Goal: Navigation & Orientation: Find specific page/section

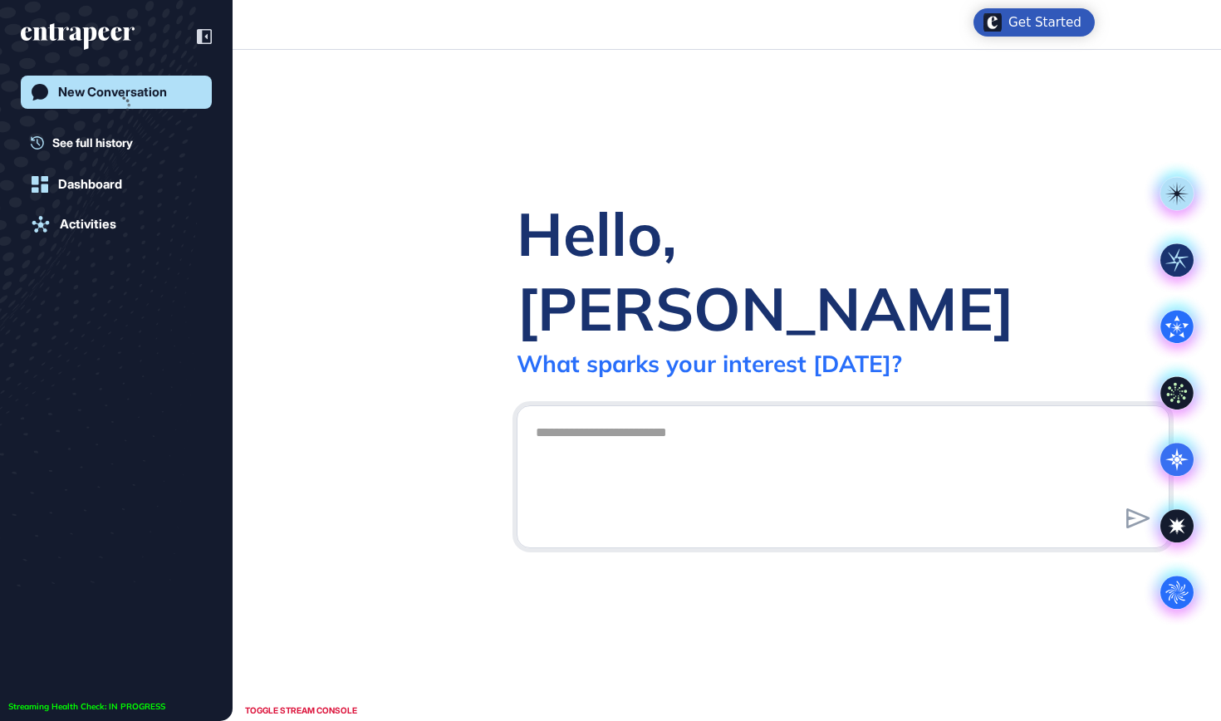
scroll to position [1, 1]
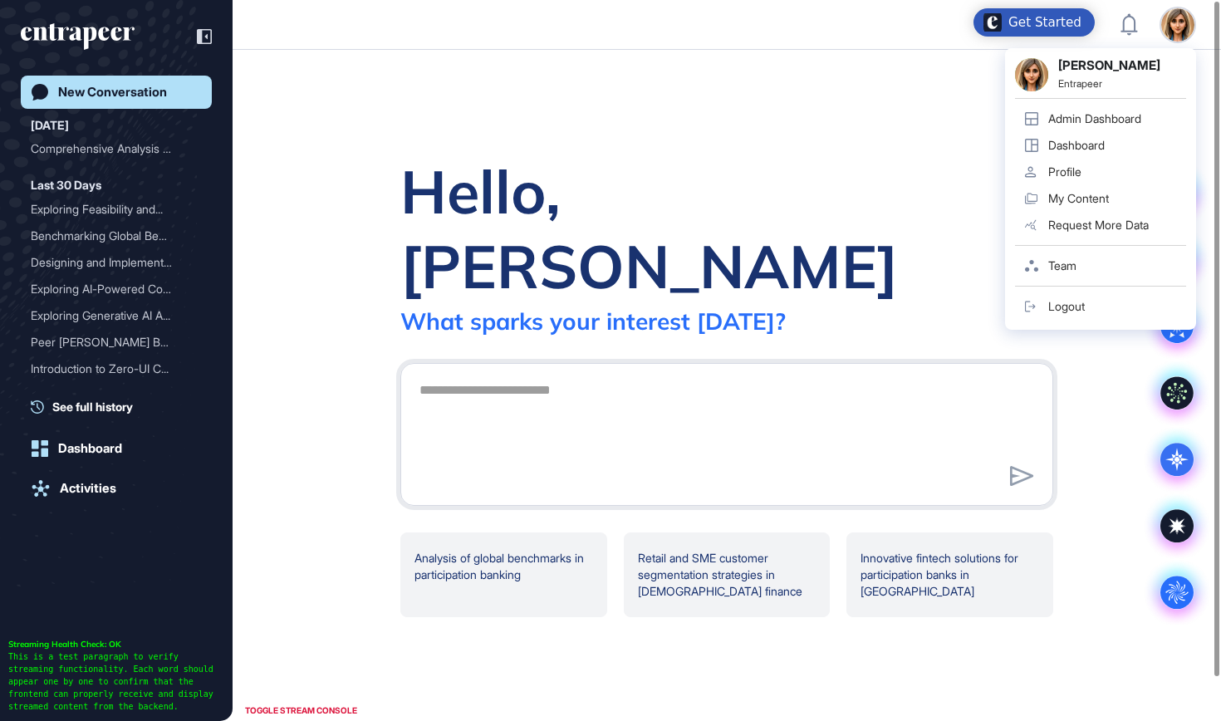
click at [1089, 124] on div "Admin Dashboard" at bounding box center [1094, 118] width 93 height 13
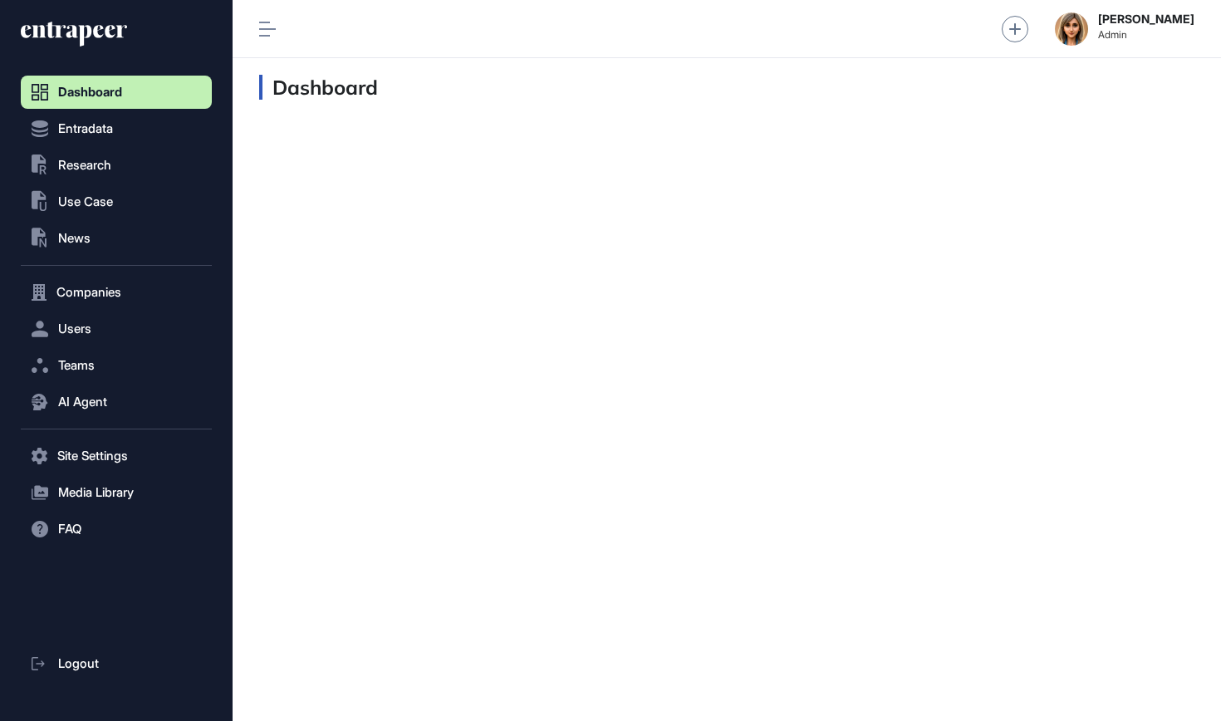
scroll to position [1, 1]
click at [117, 164] on button ".st0{fill:currentColor} Research" at bounding box center [116, 165] width 191 height 33
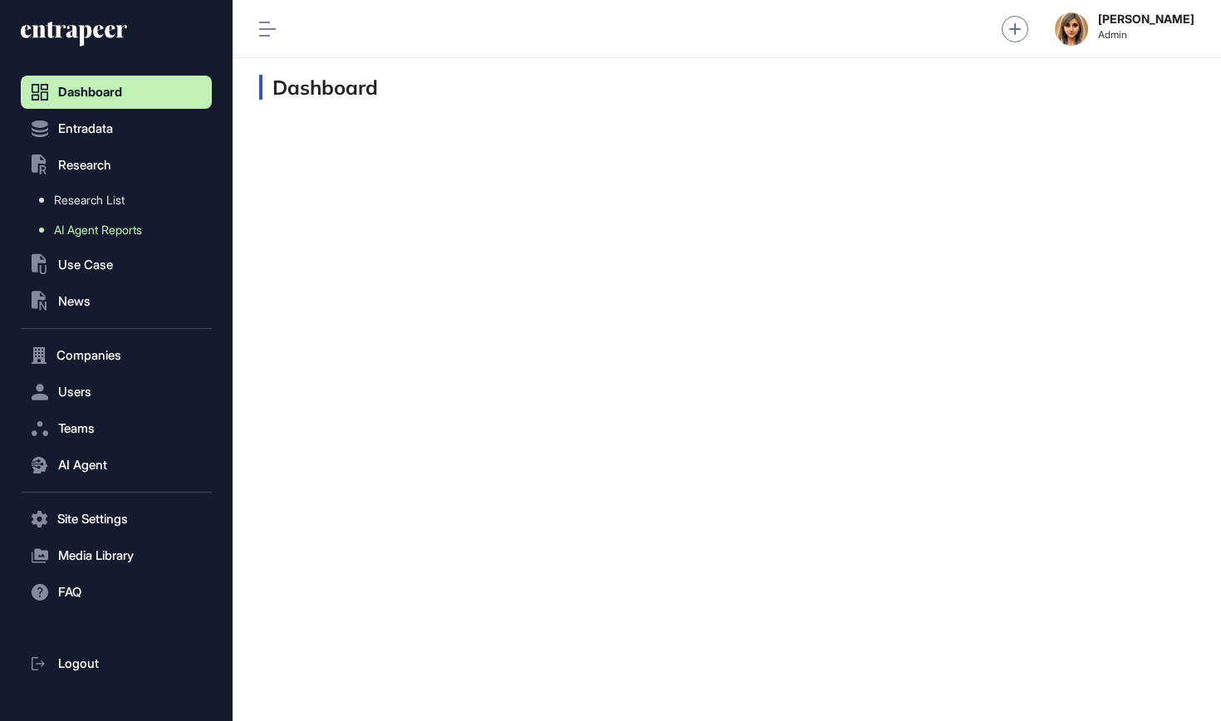
click at [91, 232] on span "AI Agent Reports" at bounding box center [98, 229] width 88 height 13
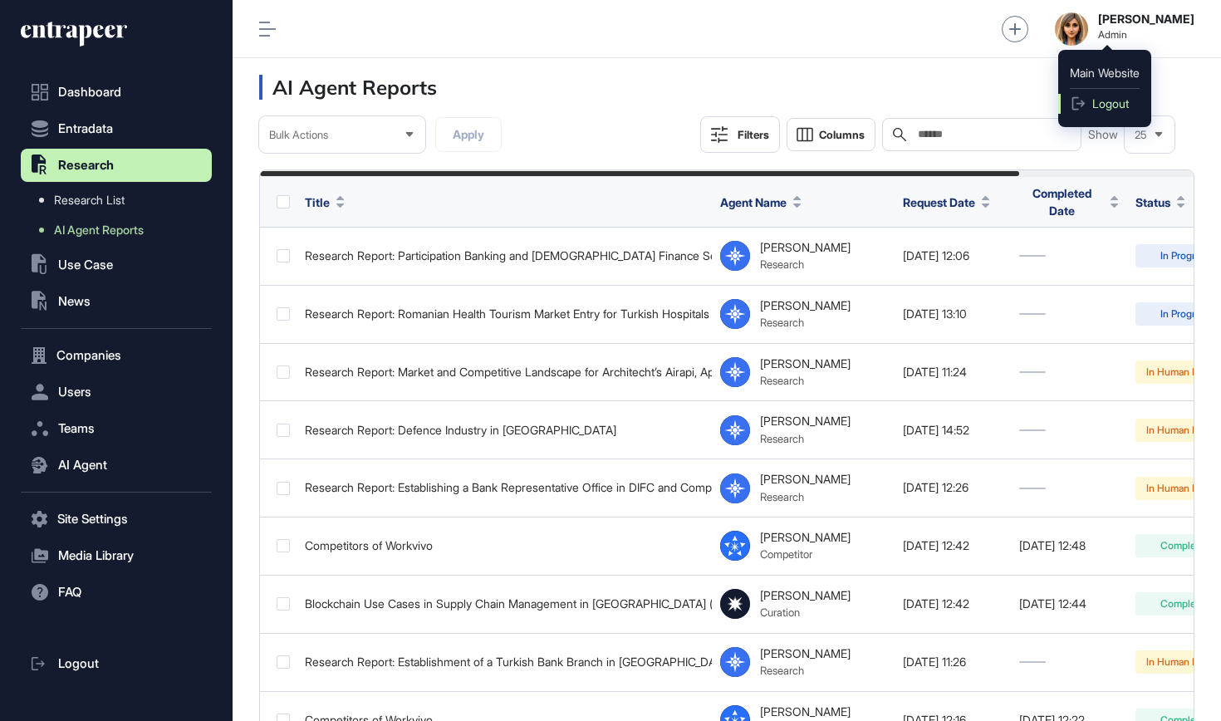
click at [1098, 108] on span "Logout" at bounding box center [1110, 103] width 37 height 13
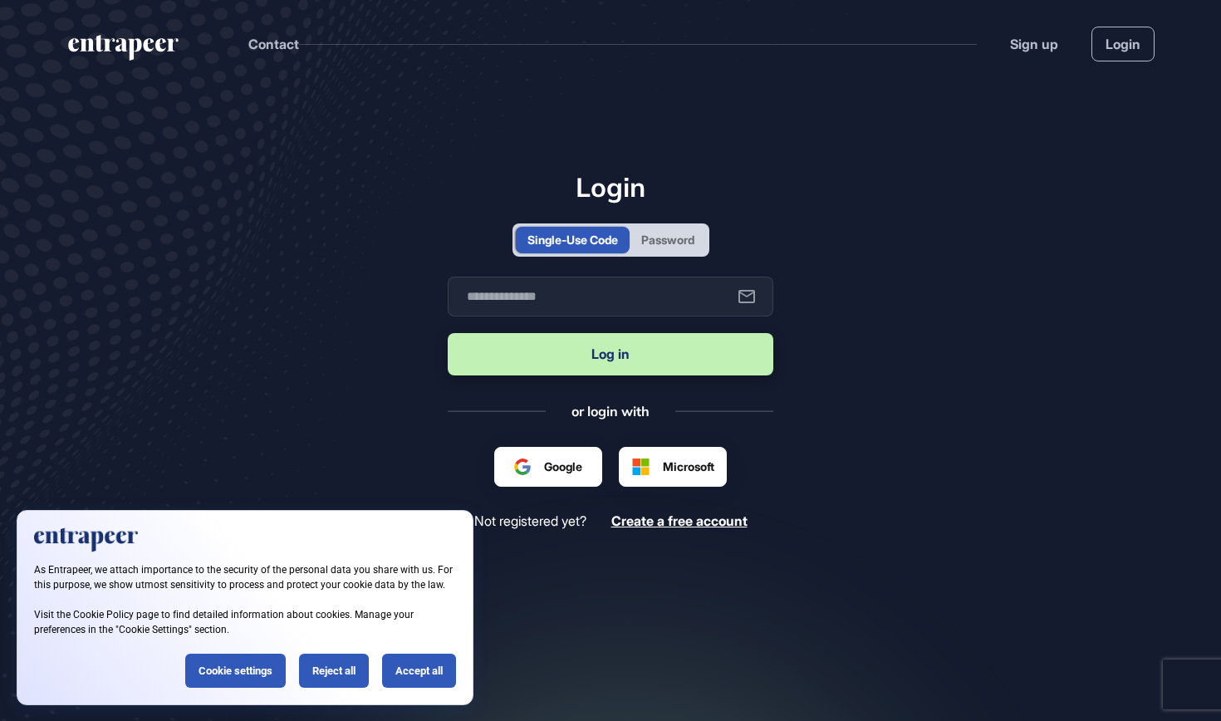
scroll to position [1, 1]
type input "**********"
click at [610, 354] on button "Log in" at bounding box center [611, 354] width 326 height 42
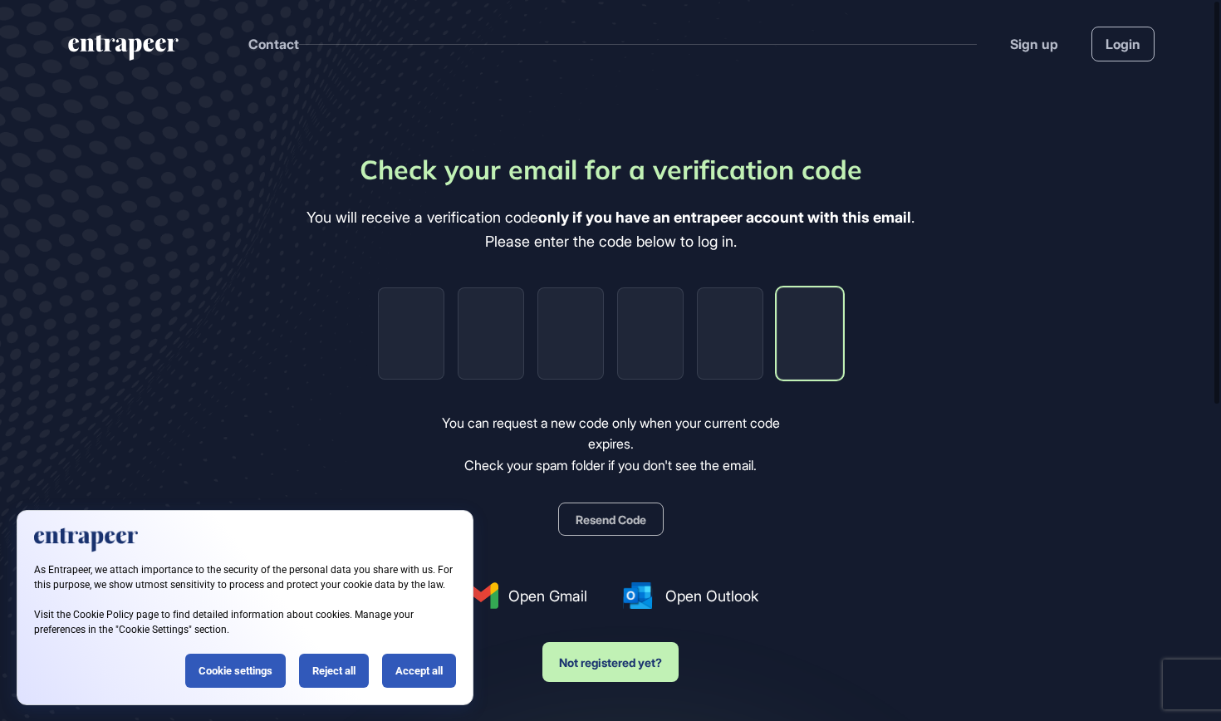
paste input "*"
type input "*"
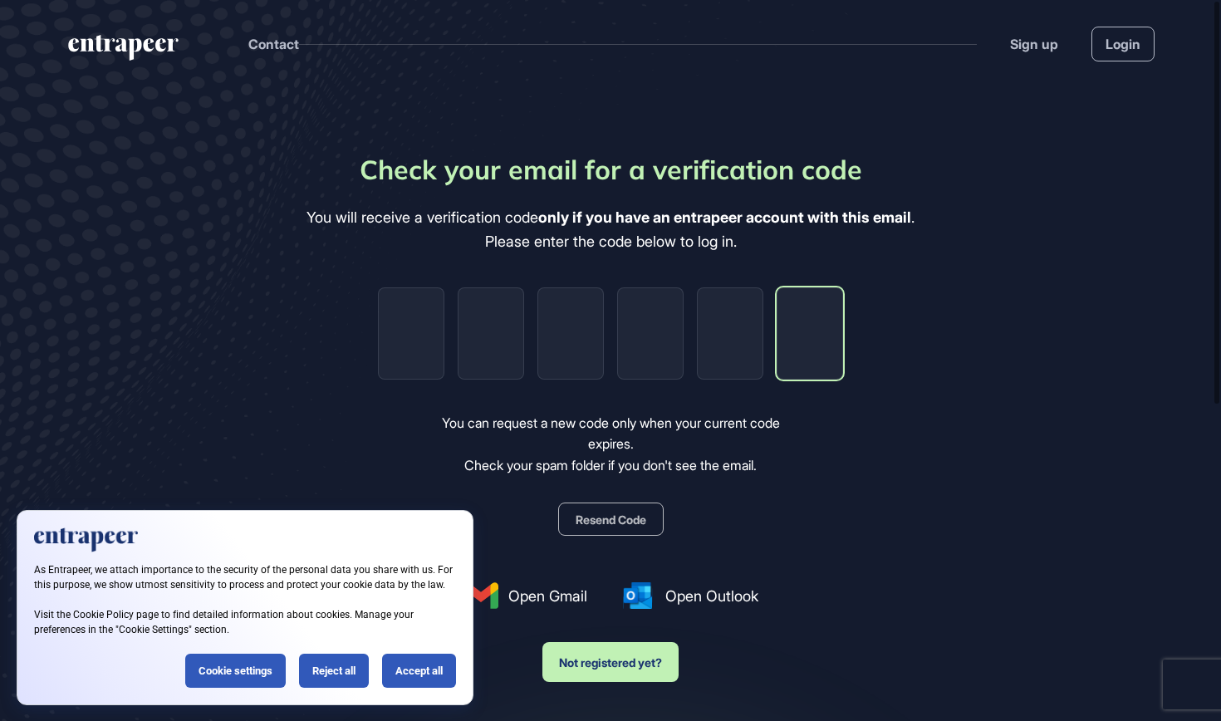
type input "*"
